Goal: Transaction & Acquisition: Purchase product/service

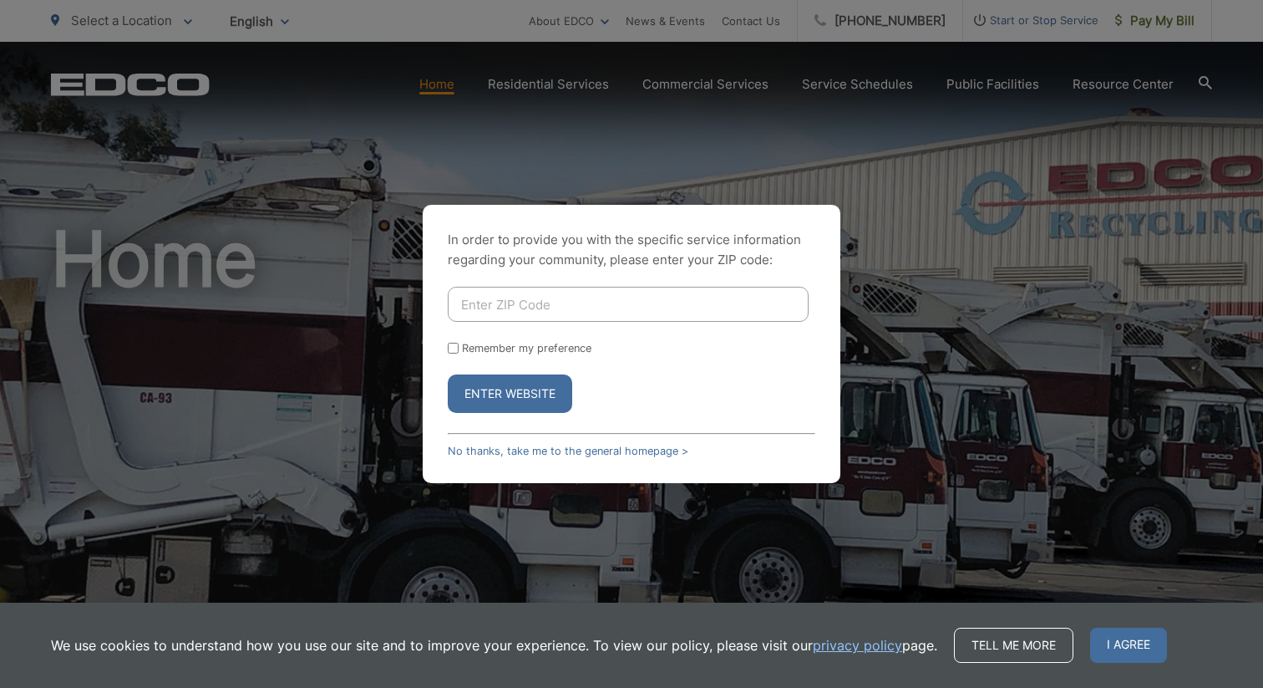
click at [538, 308] on input "Enter ZIP Code" at bounding box center [628, 304] width 361 height 35
type input "92027"
click at [495, 353] on label "Remember my preference" at bounding box center [526, 348] width 129 height 13
click at [459, 353] on input "Remember my preference" at bounding box center [453, 348] width 11 height 11
checkbox input "true"
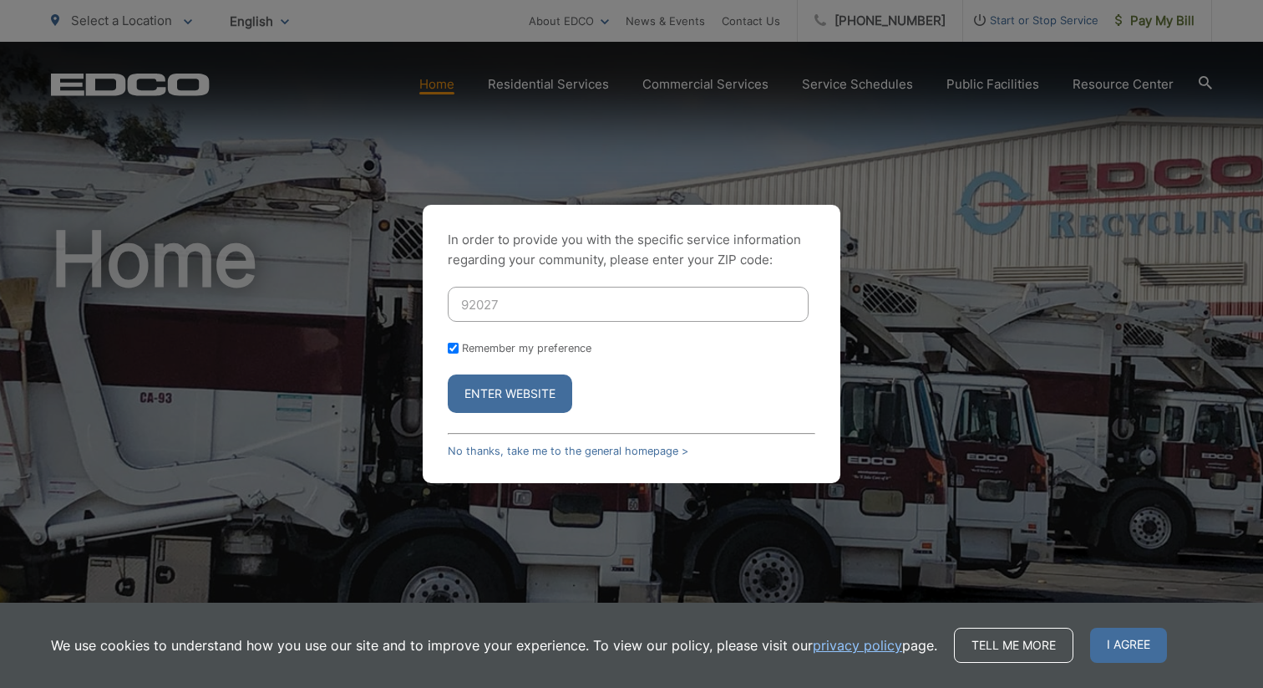
checkbox input "true"
click at [473, 350] on label "Remember my preference" at bounding box center [526, 348] width 129 height 13
click at [459, 350] on input "Remember my preference" at bounding box center [453, 348] width 11 height 11
checkbox input "false"
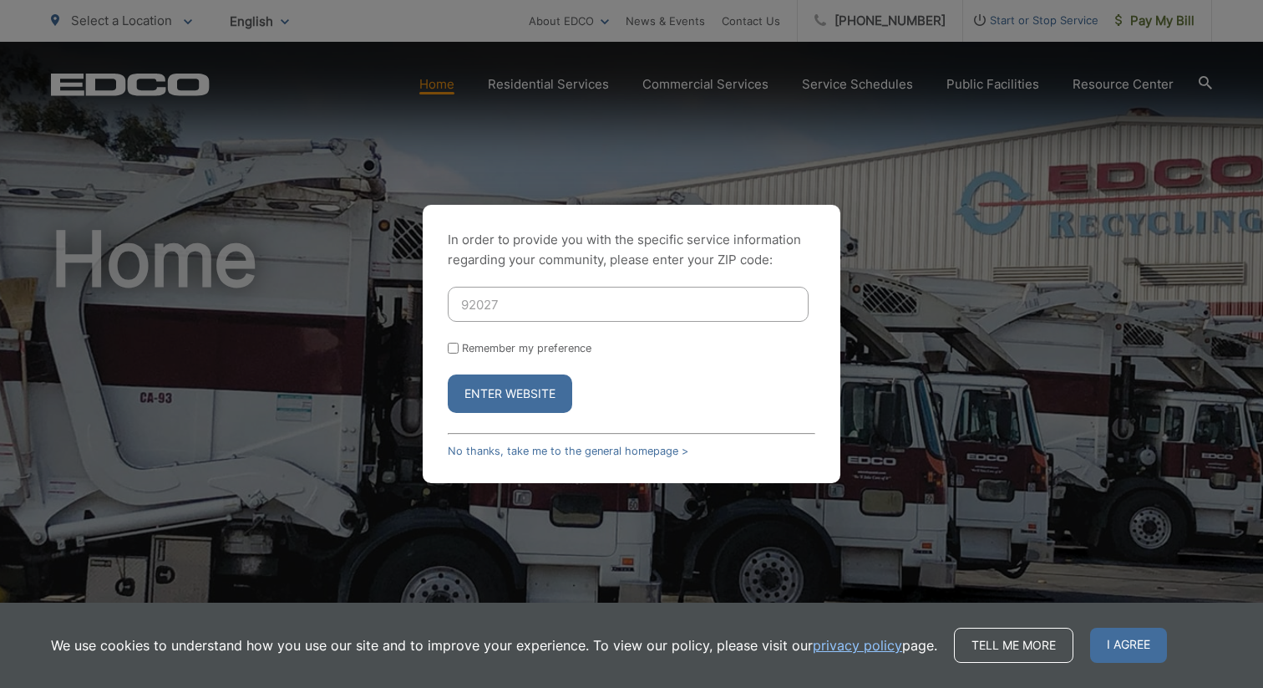
click at [513, 395] on button "Enter Website" at bounding box center [510, 393] width 124 height 38
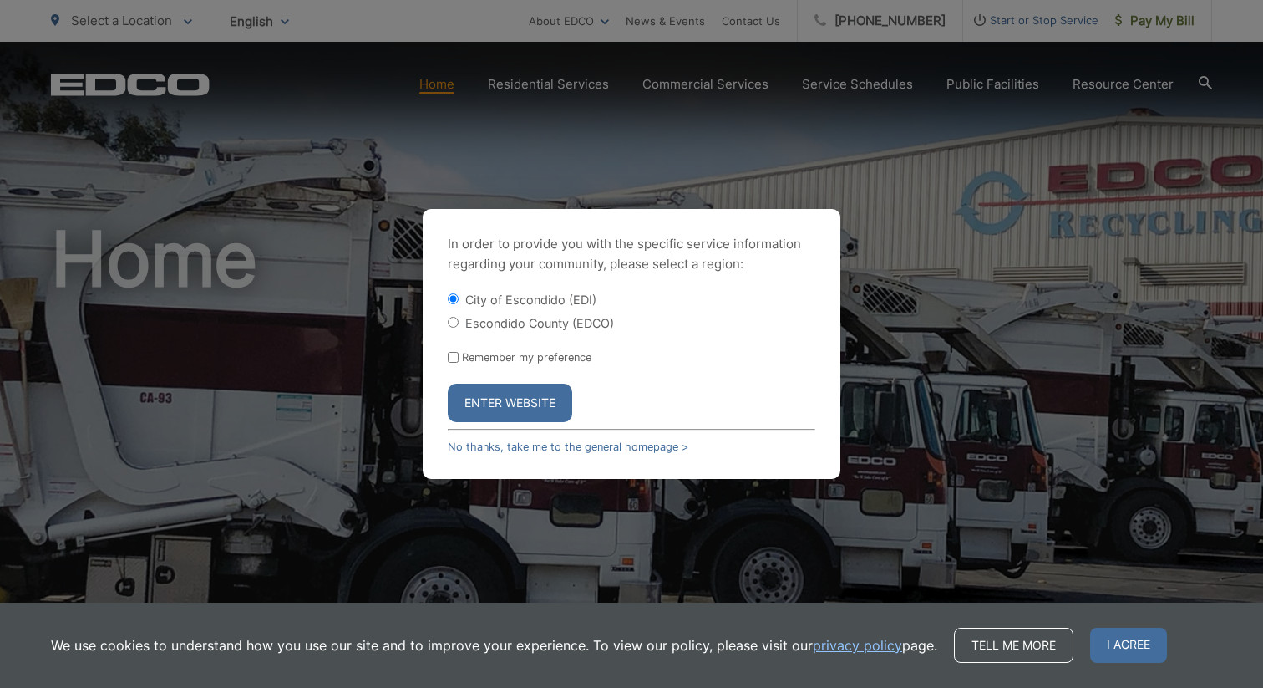
click at [530, 324] on label "Escondido County (EDCO)" at bounding box center [539, 323] width 149 height 14
click at [459, 324] on input "Escondido County (EDCO)" at bounding box center [453, 322] width 11 height 11
radio input "true"
click at [516, 400] on button "Enter Website" at bounding box center [510, 402] width 124 height 38
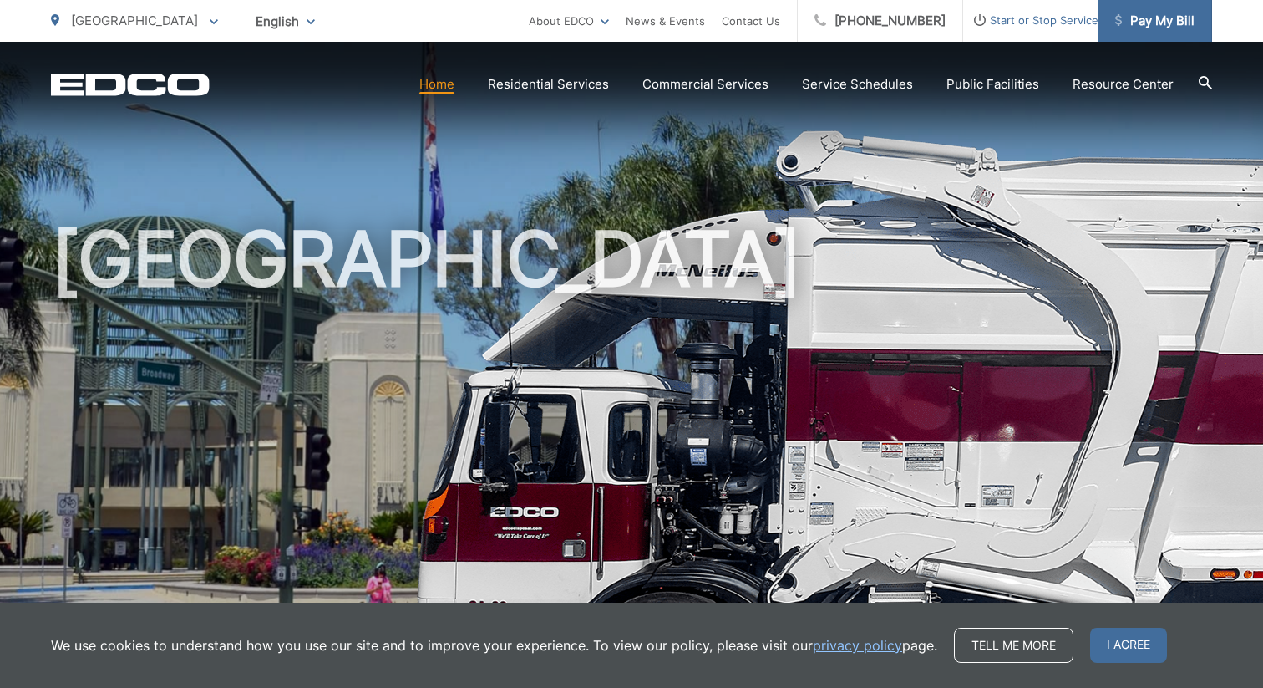
click at [1155, 20] on span "Pay My Bill" at bounding box center [1154, 21] width 79 height 20
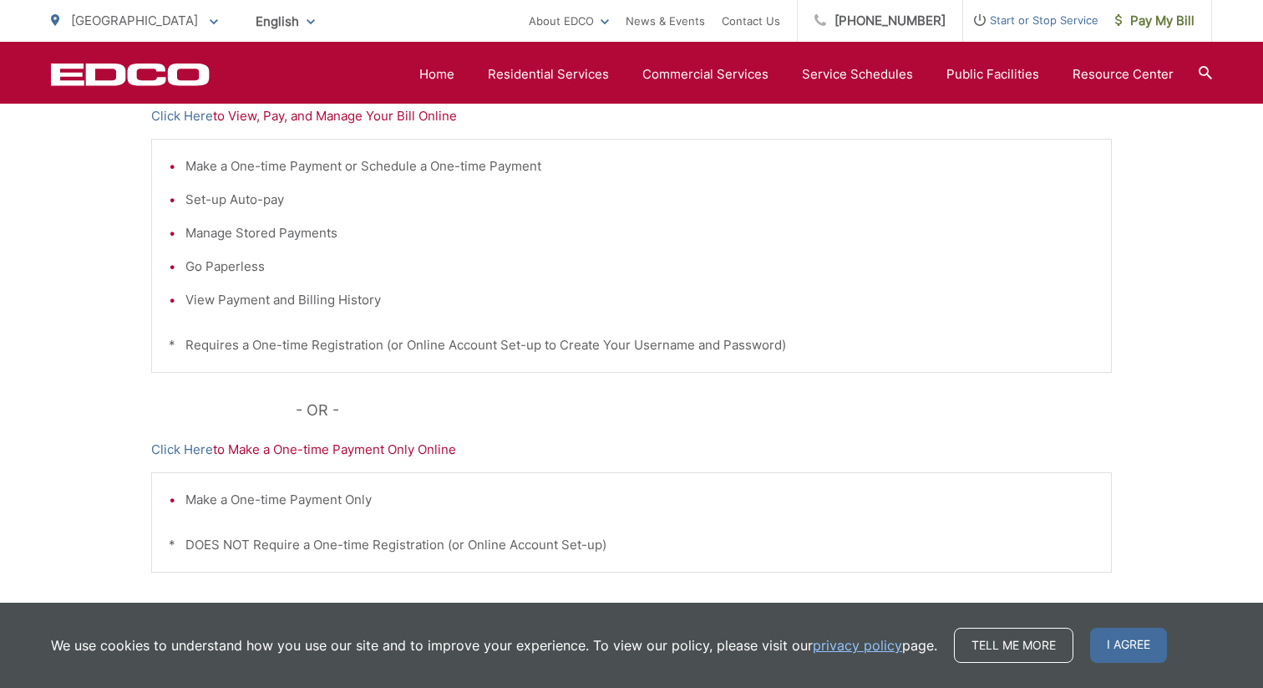
scroll to position [388, 0]
click at [1127, 643] on span "I agree" at bounding box center [1128, 644] width 77 height 35
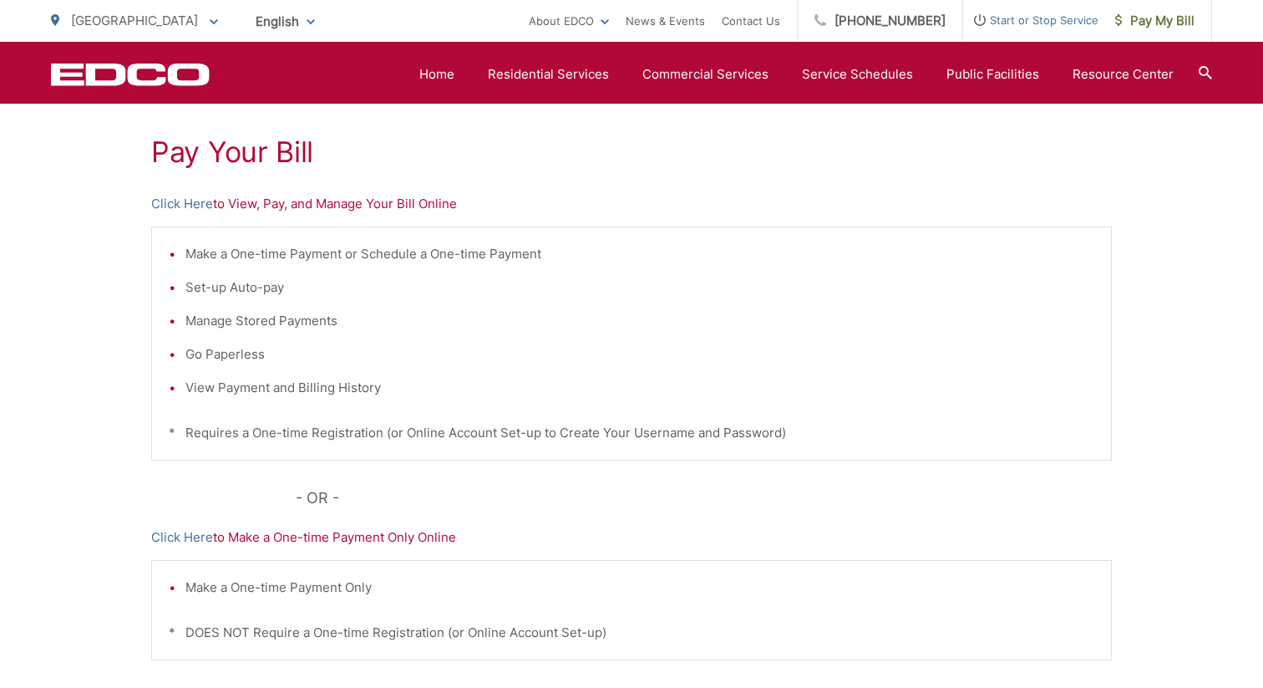
scroll to position [296, 0]
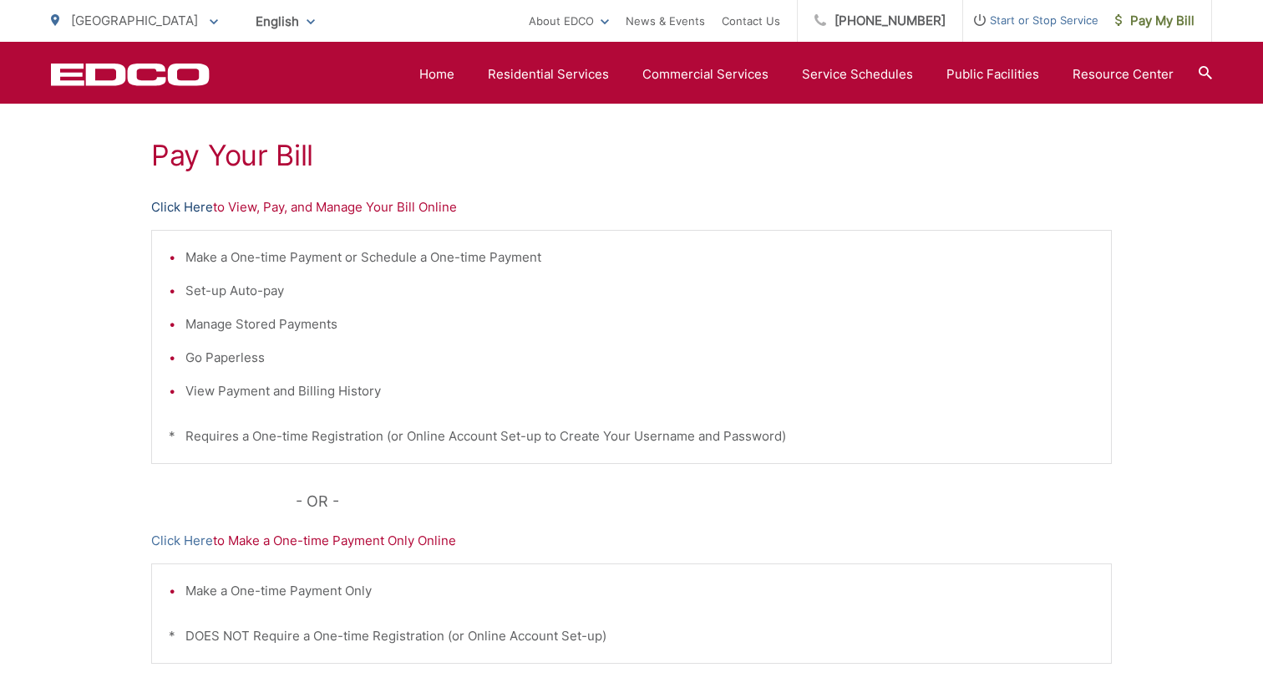
click at [195, 206] on link "Click Here" at bounding box center [182, 207] width 62 height 20
